Goal: Check status

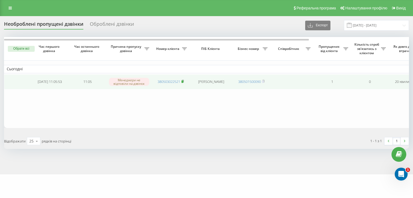
click at [182, 81] on icon at bounding box center [183, 81] width 2 height 3
